Goal: Transaction & Acquisition: Purchase product/service

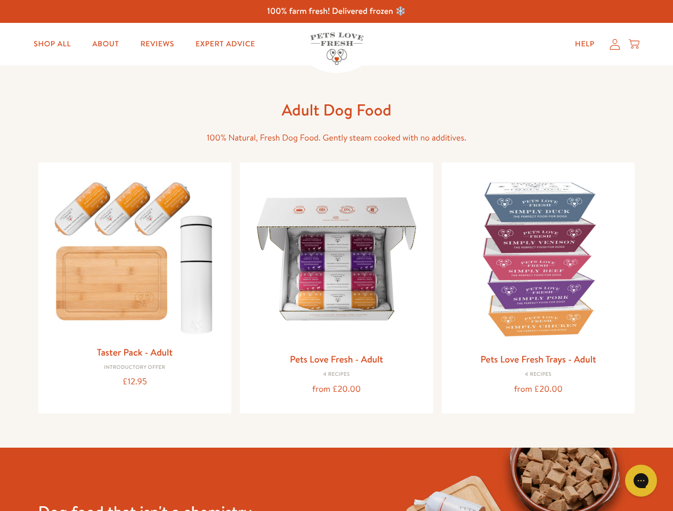
click at [641, 481] on icon "Gorgias live chat" at bounding box center [640, 481] width 10 height 10
